Goal: Download file/media

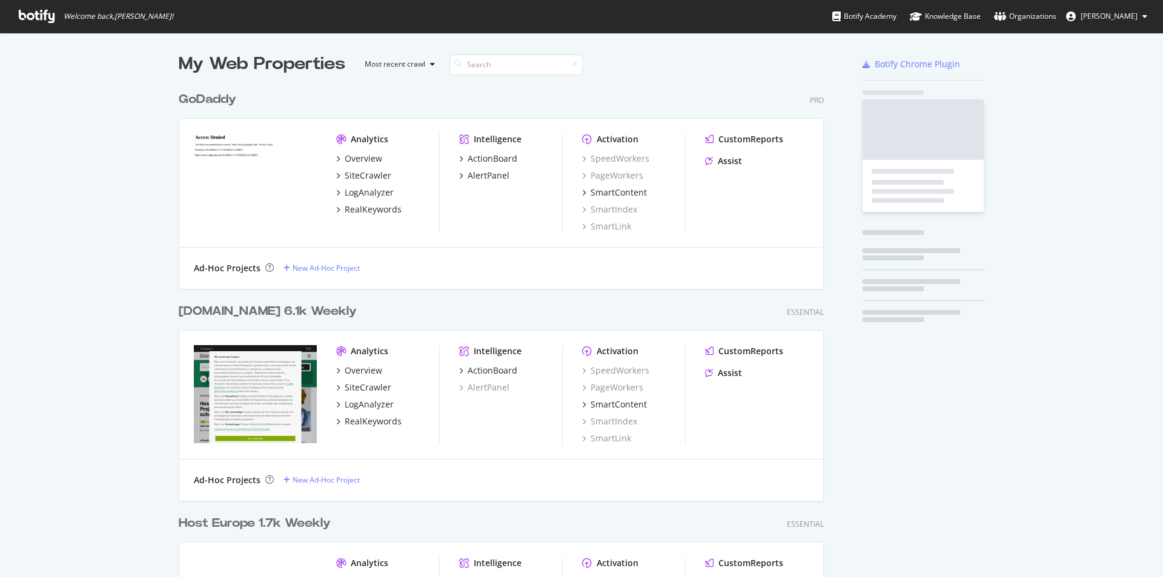
scroll to position [568, 1145]
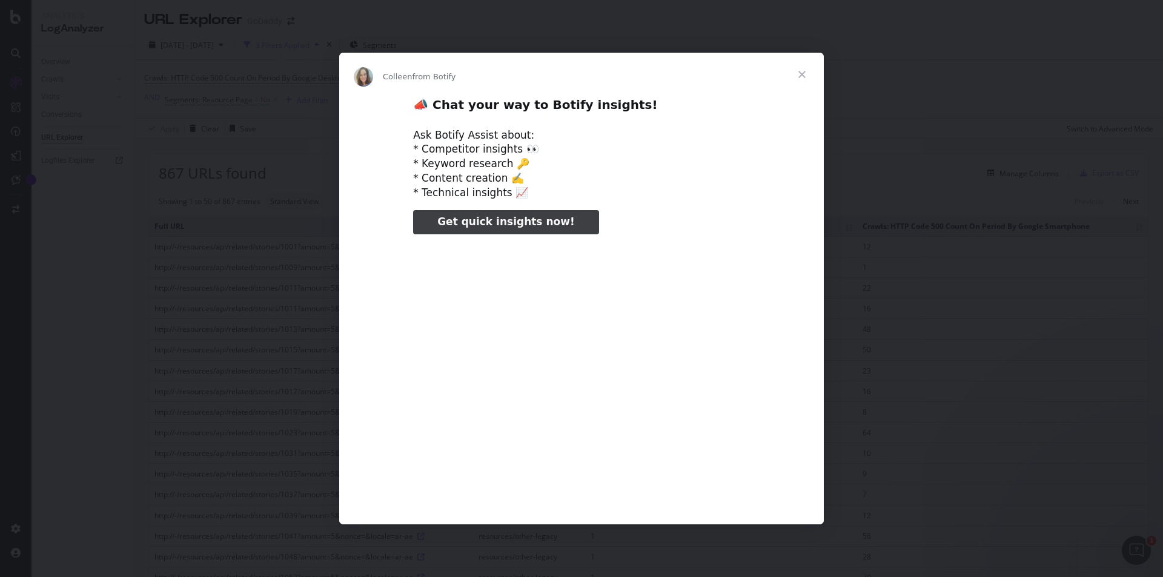
type input "3296666"
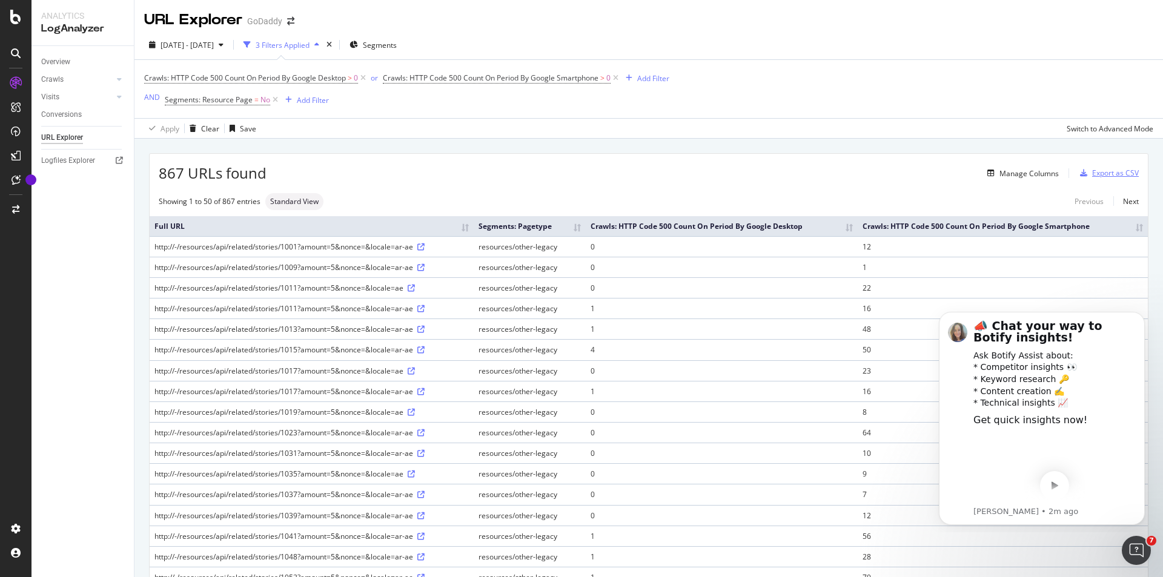
click at [1106, 173] on div "Export as CSV" at bounding box center [1115, 173] width 47 height 10
